Goal: Task Accomplishment & Management: Complete application form

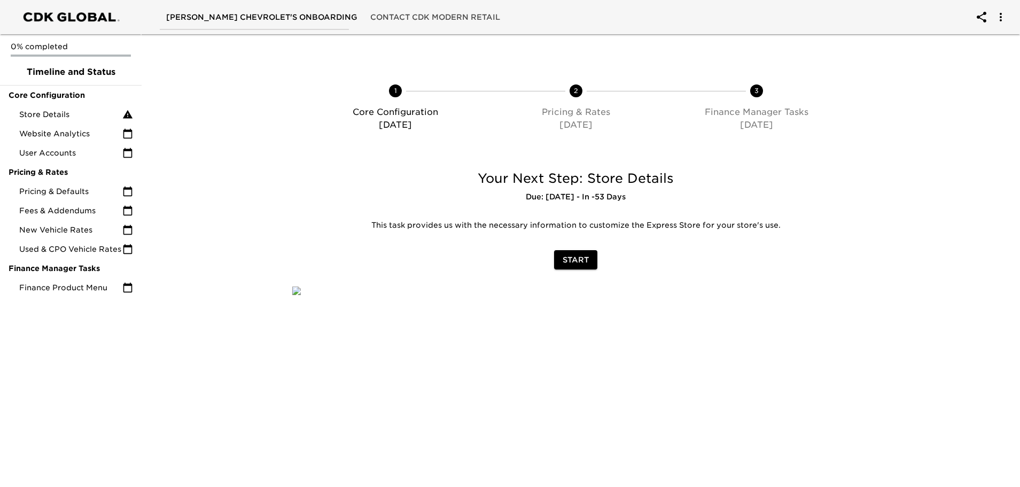
drag, startPoint x: 478, startPoint y: 175, endPoint x: 681, endPoint y: 189, distance: 203.5
click at [682, 188] on div "Your Next Step: Store Details Due: [DATE] - In -53 Days" at bounding box center [575, 186] width 567 height 33
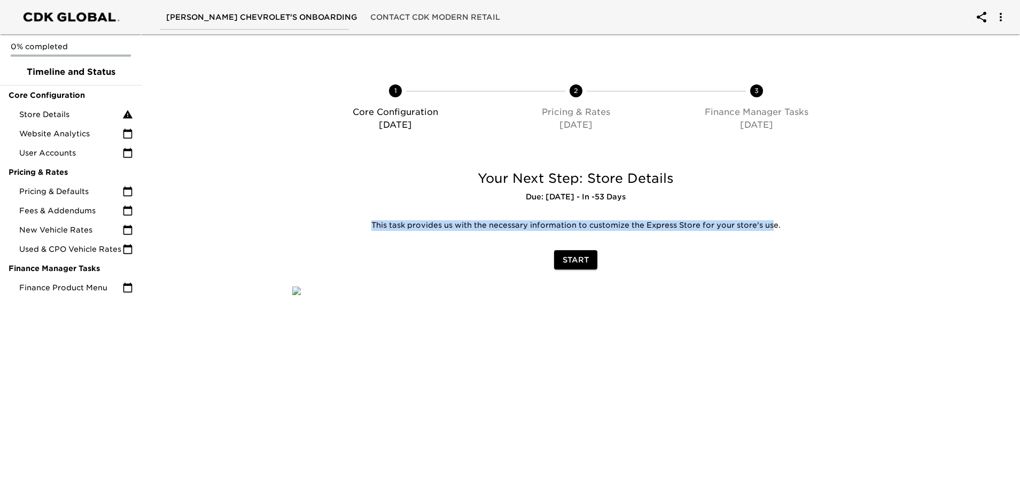
drag, startPoint x: 369, startPoint y: 226, endPoint x: 776, endPoint y: 233, distance: 407.7
click at [775, 233] on div "This task provides us with the necessary information to customize the Express S…" at bounding box center [575, 226] width 567 height 24
click at [764, 231] on div "This task provides us with the necessary information to customize the Express S…" at bounding box center [575, 226] width 567 height 24
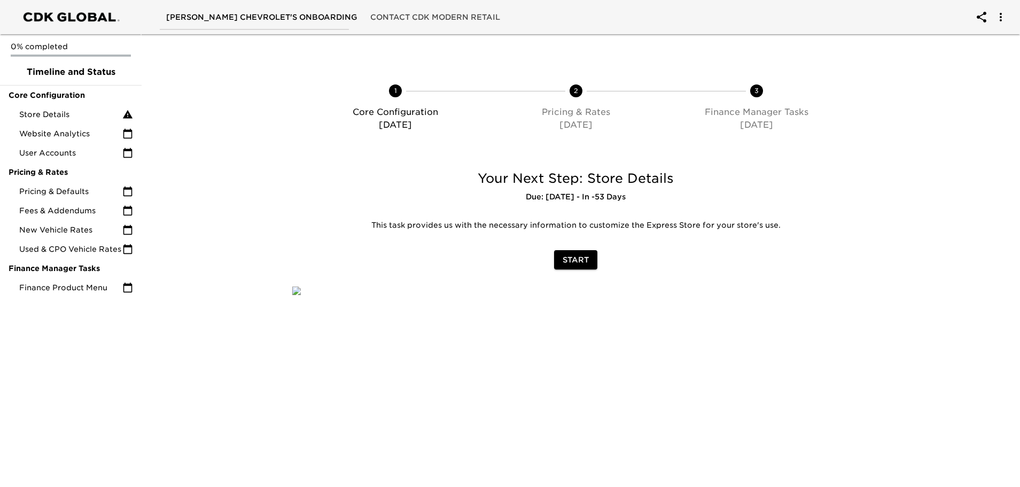
click at [771, 225] on p "This task provides us with the necessary information to customize the Express S…" at bounding box center [575, 225] width 551 height 11
click at [724, 230] on p "This task provides us with the necessary information to customize the Express S…" at bounding box center [575, 225] width 551 height 11
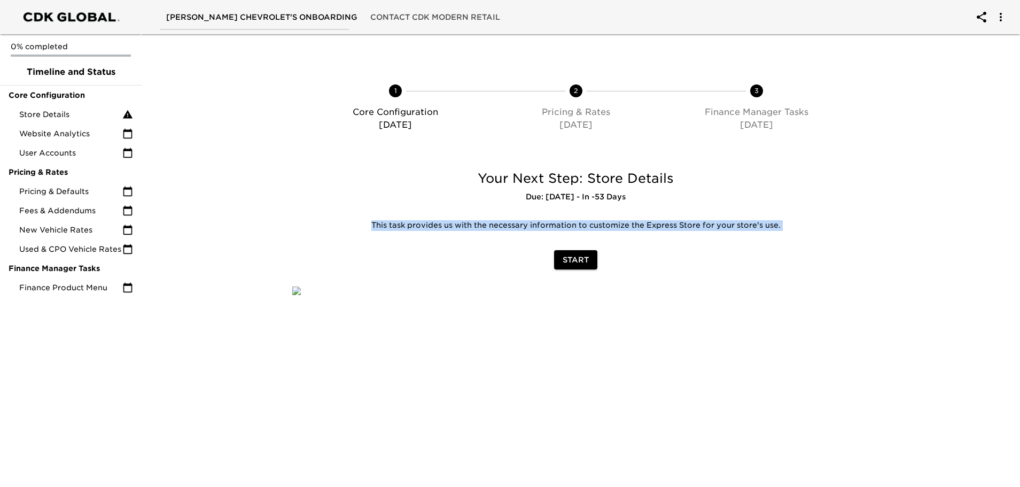
click at [724, 230] on p "This task provides us with the necessary information to customize the Express S…" at bounding box center [575, 225] width 551 height 11
click at [395, 246] on div "Start" at bounding box center [576, 260] width 584 height 28
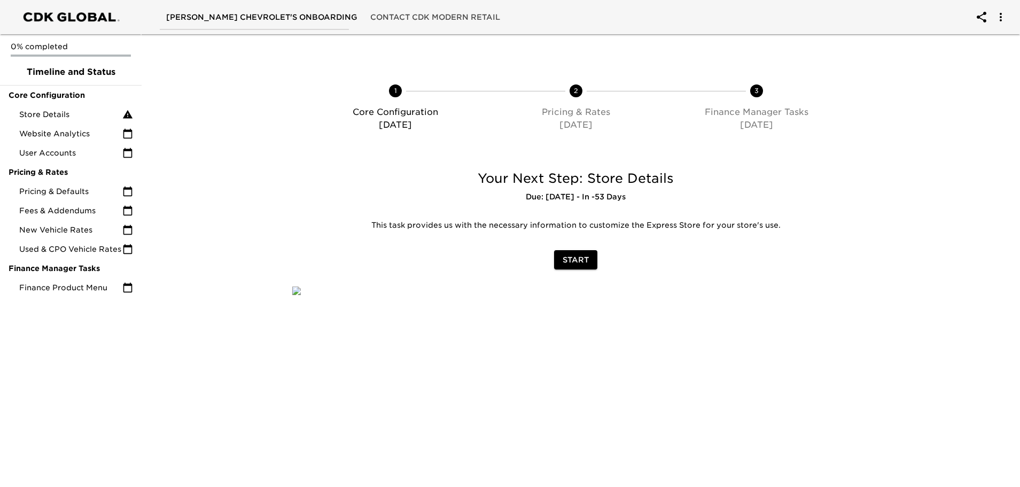
drag, startPoint x: 369, startPoint y: 224, endPoint x: 785, endPoint y: 220, distance: 415.6
click at [785, 220] on p "This task provides us with the necessary information to customize the Express S…" at bounding box center [575, 225] width 551 height 11
drag, startPoint x: 479, startPoint y: 173, endPoint x: 790, endPoint y: 231, distance: 316.3
click at [790, 231] on div "Your Next Step: Store Details Due: [DATE] - In -53 Days This task provides us w…" at bounding box center [576, 203] width 584 height 84
click at [689, 254] on div "Start" at bounding box center [576, 260] width 584 height 28
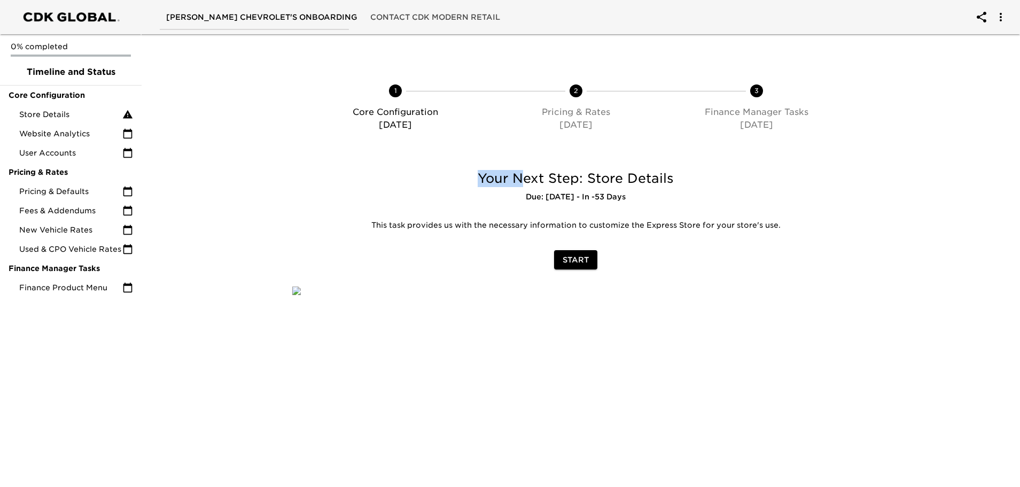
drag, startPoint x: 475, startPoint y: 173, endPoint x: 528, endPoint y: 170, distance: 53.5
click at [528, 170] on h5 "Your Next Step: Store Details" at bounding box center [575, 178] width 567 height 17
click at [584, 259] on span "Start" at bounding box center [576, 259] width 26 height 13
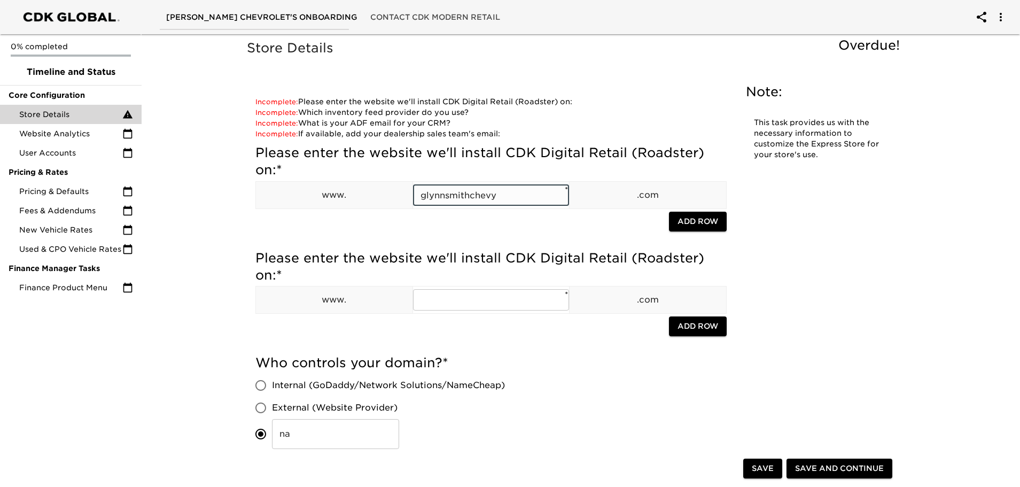
click at [510, 205] on input "glynnsmithchevy" at bounding box center [491, 194] width 157 height 21
click at [561, 191] on input "glynnsmithchevy" at bounding box center [491, 194] width 157 height 21
click at [569, 189] on div "Please enter the website we'll install CDK Digital Retail (Roadster) on: * www.…" at bounding box center [490, 188] width 471 height 89
click at [575, 215] on div at bounding box center [461, 223] width 413 height 22
click at [450, 288] on td "​ *" at bounding box center [490, 299] width 157 height 27
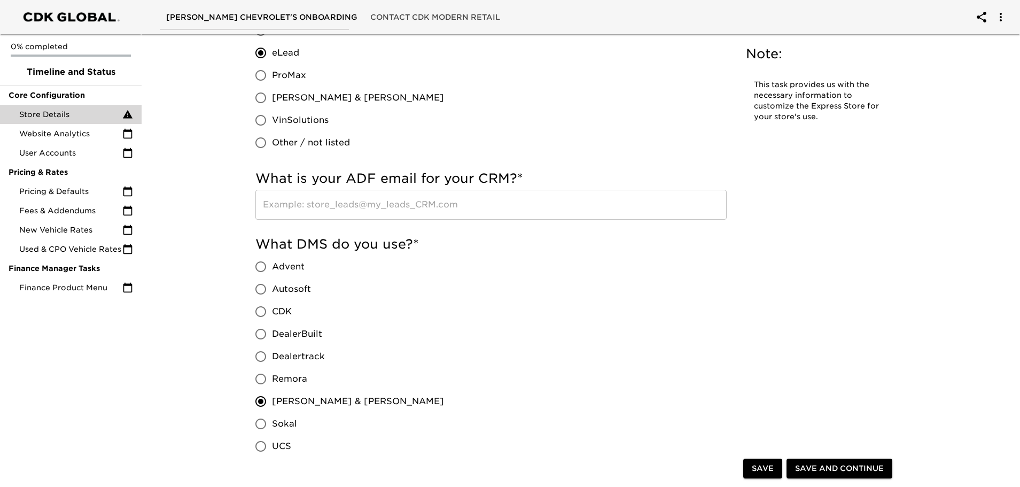
scroll to position [641, 0]
click at [378, 208] on input "text" at bounding box center [490, 205] width 471 height 30
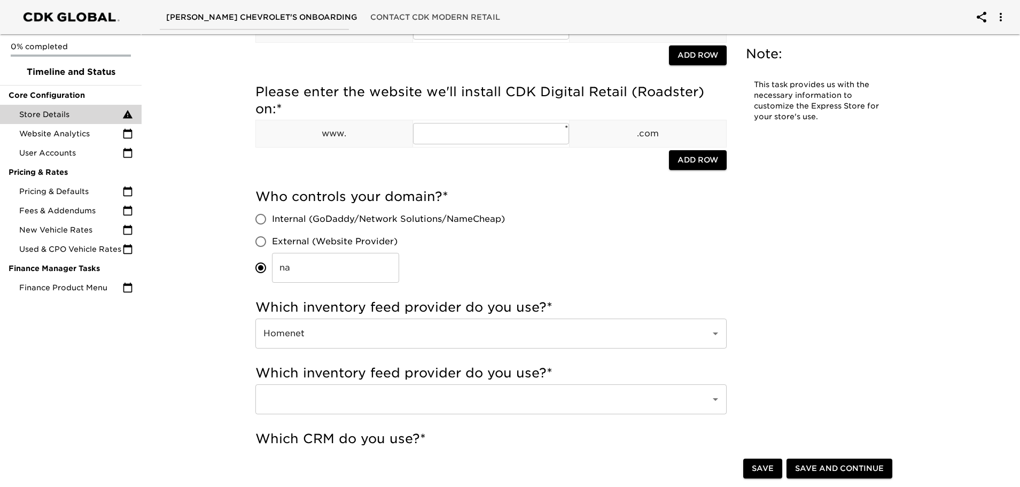
scroll to position [166, 0]
click at [90, 134] on span "Website Analytics" at bounding box center [70, 133] width 103 height 11
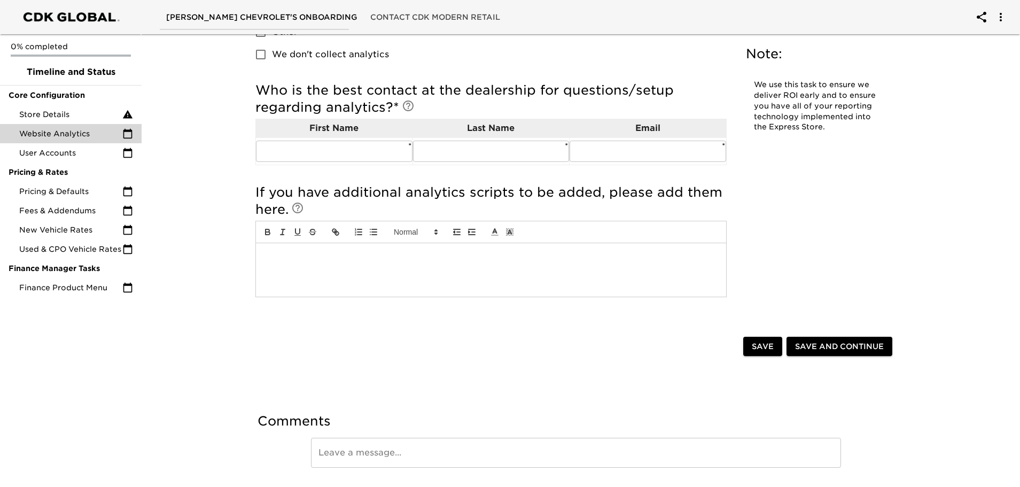
scroll to position [193, 0]
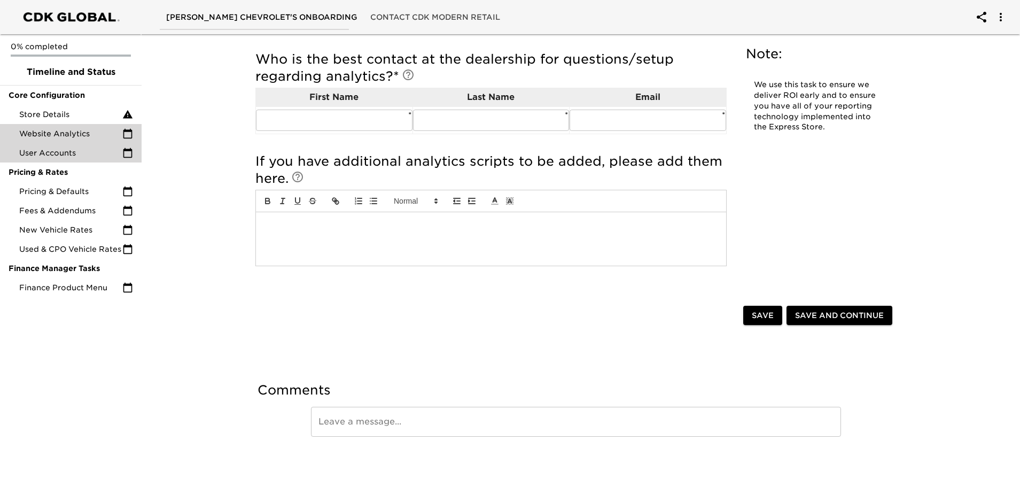
click at [56, 155] on span "User Accounts" at bounding box center [70, 152] width 103 height 11
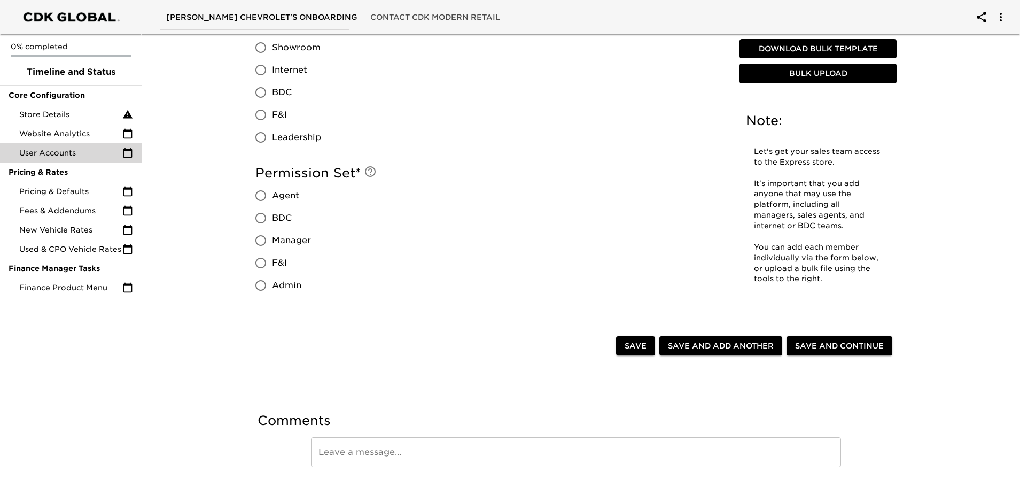
scroll to position [604, 0]
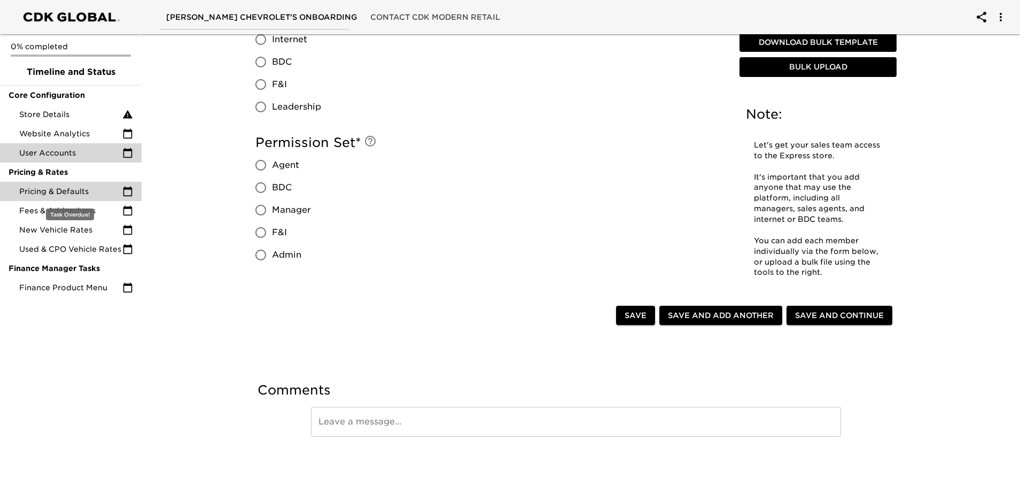
click at [39, 194] on span "Pricing & Defaults" at bounding box center [70, 191] width 103 height 11
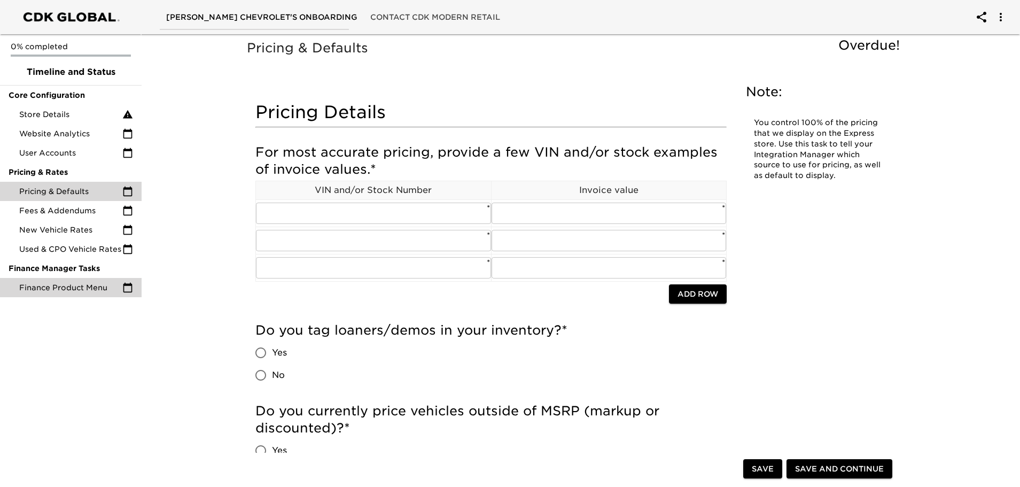
click at [57, 288] on span "Finance Product Menu" at bounding box center [70, 287] width 103 height 11
